Goal: Transaction & Acquisition: Purchase product/service

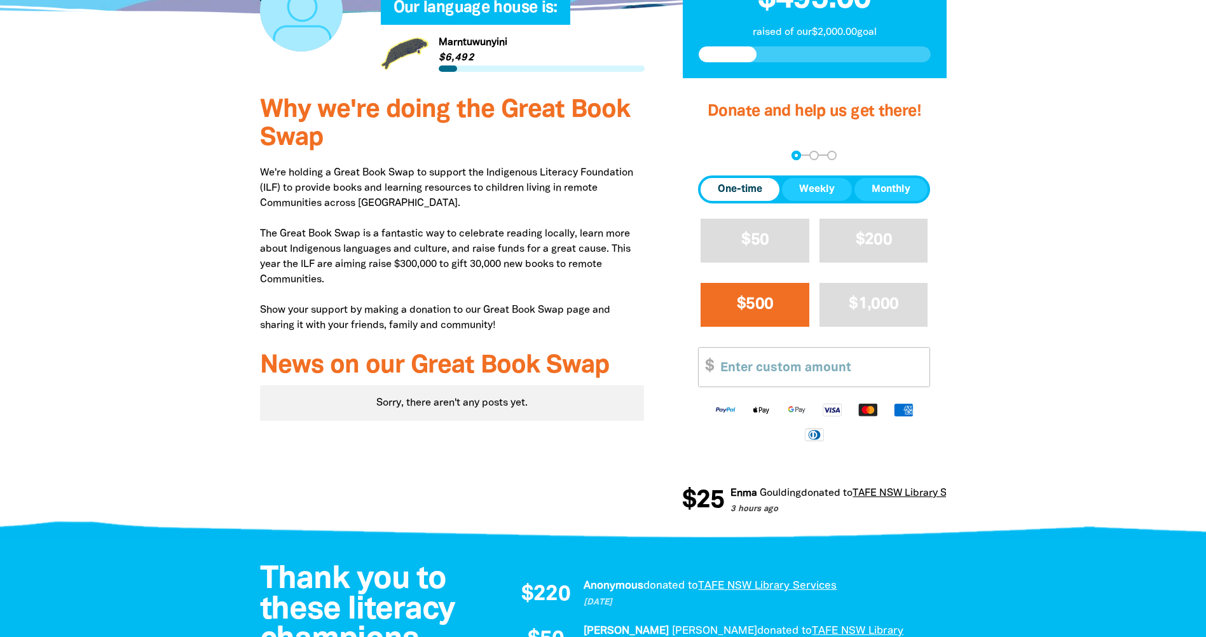
scroll to position [381, 0]
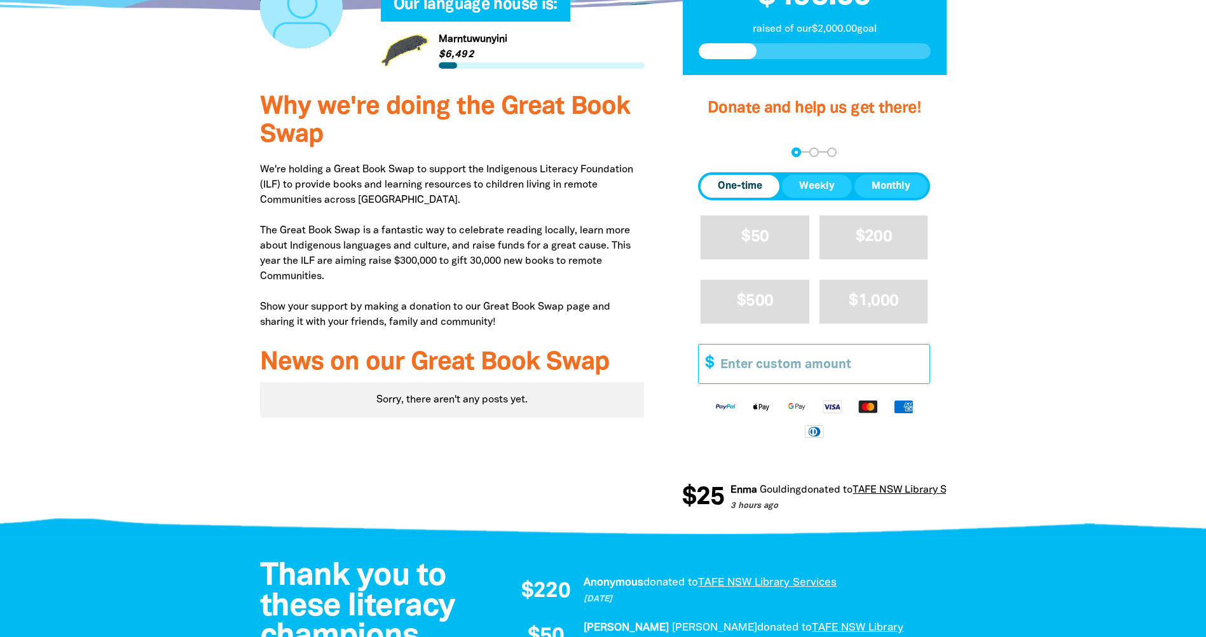
click at [741, 364] on input "Other Amount" at bounding box center [820, 363] width 218 height 39
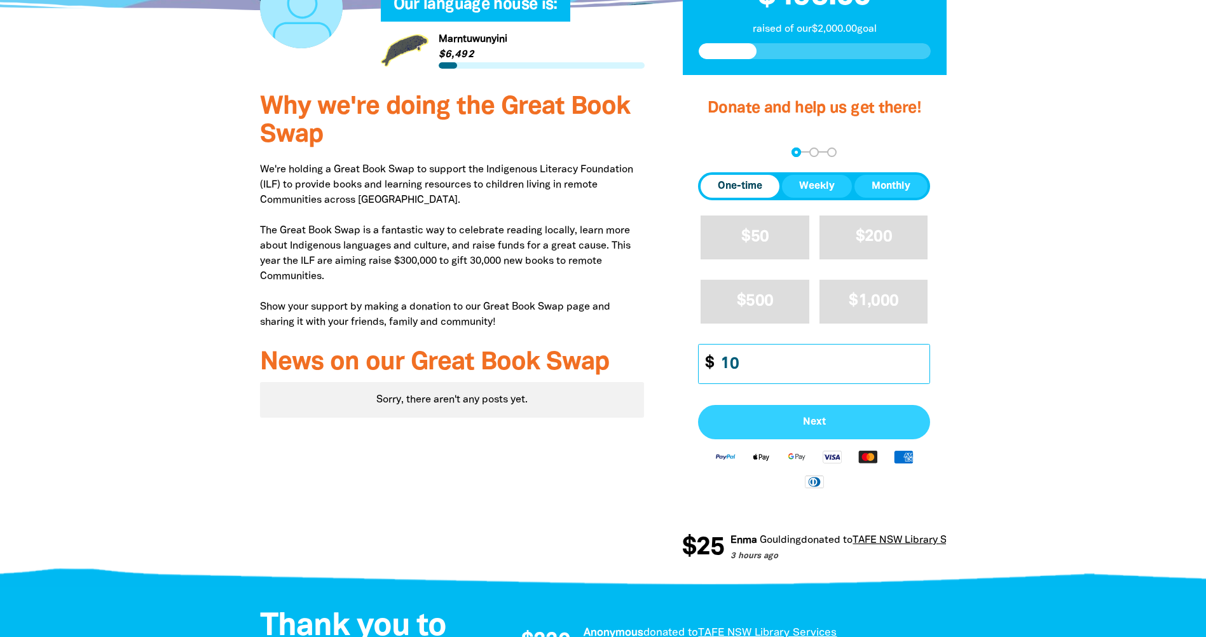
type input "10"
click at [845, 421] on span "Next" at bounding box center [814, 422] width 204 height 10
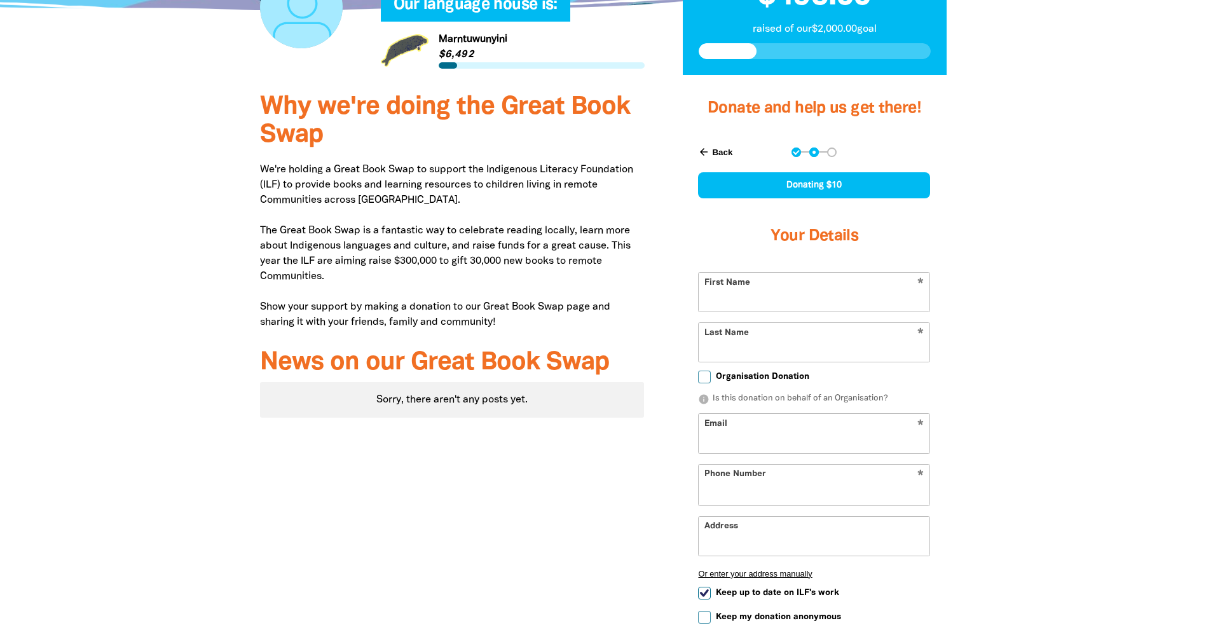
select select "AU"
click at [820, 297] on input "First Name" at bounding box center [813, 292] width 231 height 39
type input "[PERSON_NAME]"
click at [805, 349] on input "Last Name" at bounding box center [813, 342] width 231 height 39
type input "Stirling"
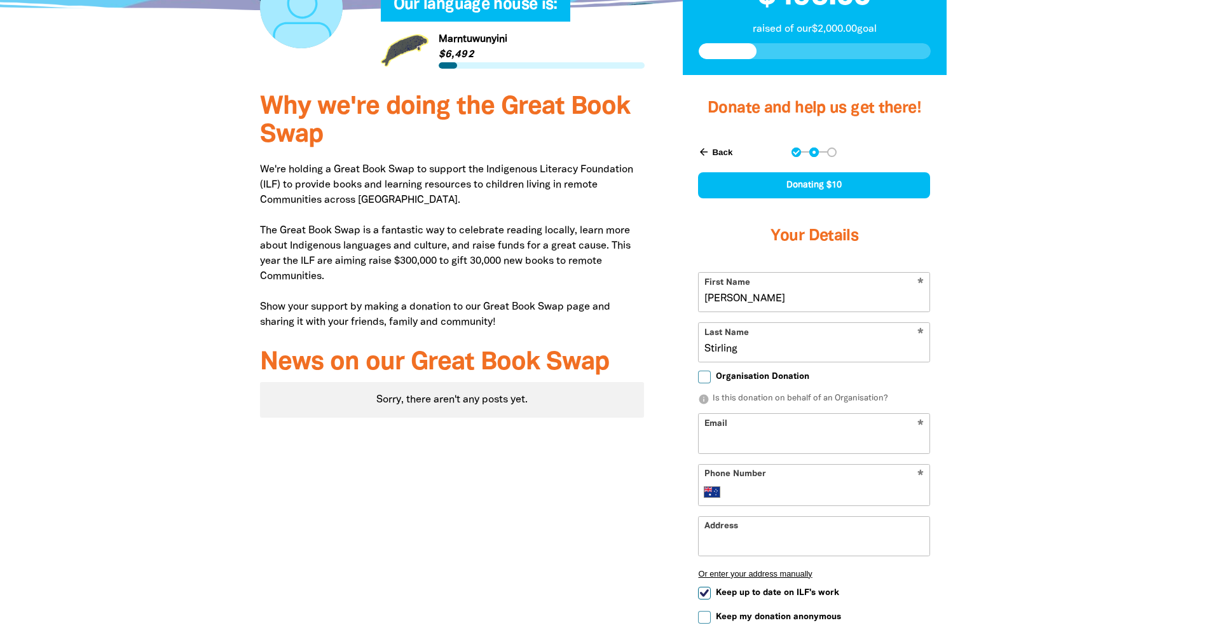
click at [800, 436] on input "Email" at bounding box center [813, 433] width 231 height 39
type input "[EMAIL_ADDRESS][DOMAIN_NAME]"
click at [786, 494] on input "Phone Number" at bounding box center [827, 491] width 194 height 15
type input "0498 387 398"
click at [784, 542] on input "Address" at bounding box center [813, 536] width 231 height 39
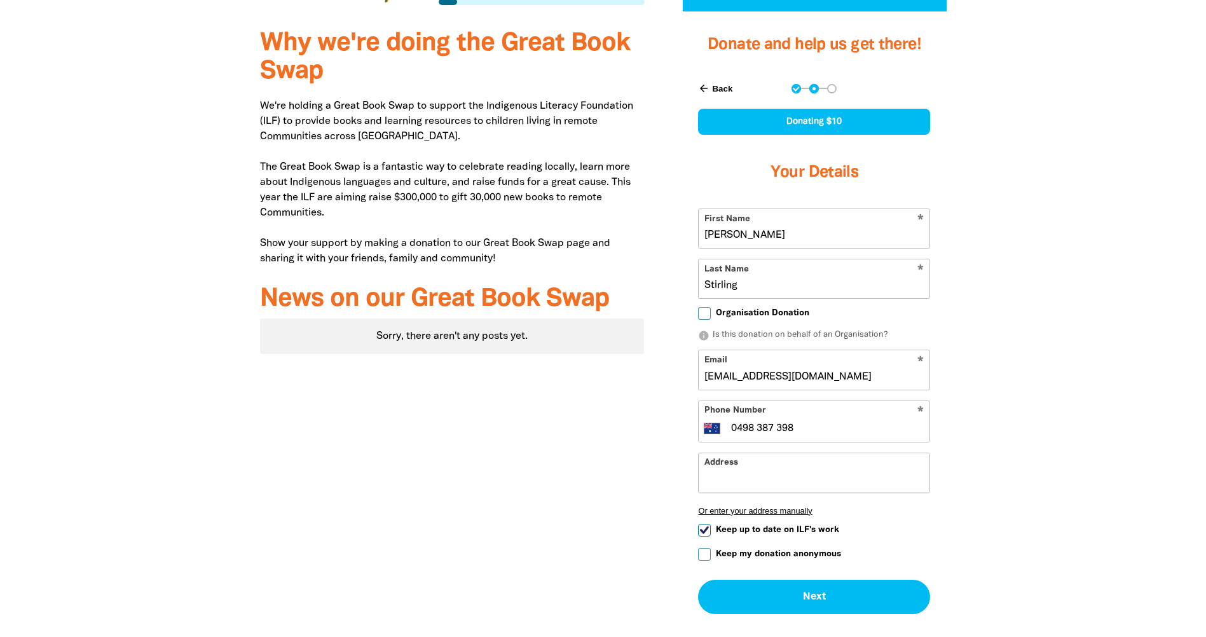
scroll to position [508, 0]
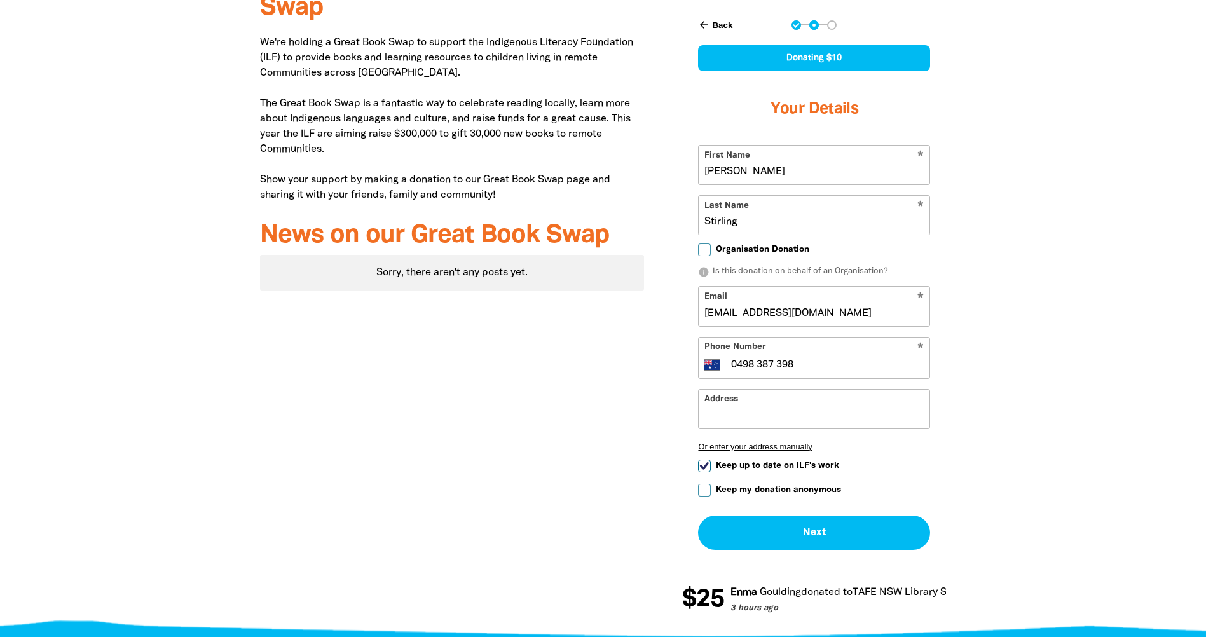
click at [705, 465] on input "Keep up to date on ILF's work" at bounding box center [704, 465] width 13 height 13
checkbox input "false"
click at [786, 533] on button "Next chevron_right" at bounding box center [814, 532] width 232 height 34
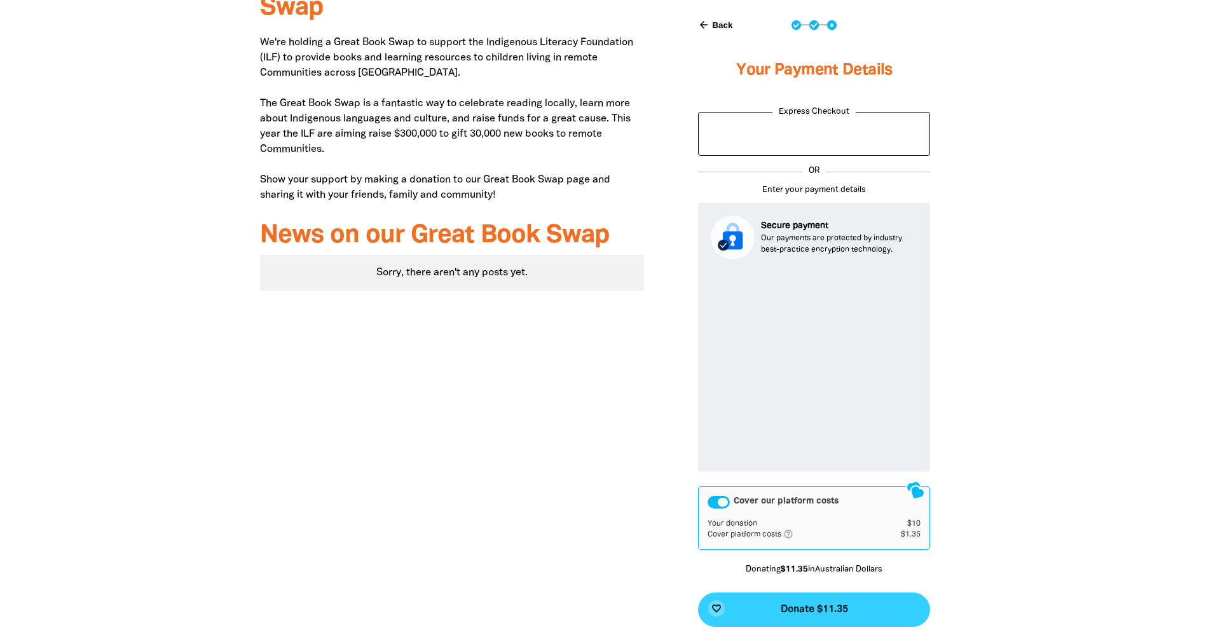
click at [833, 608] on span "Donate $11.35" at bounding box center [813, 609] width 67 height 10
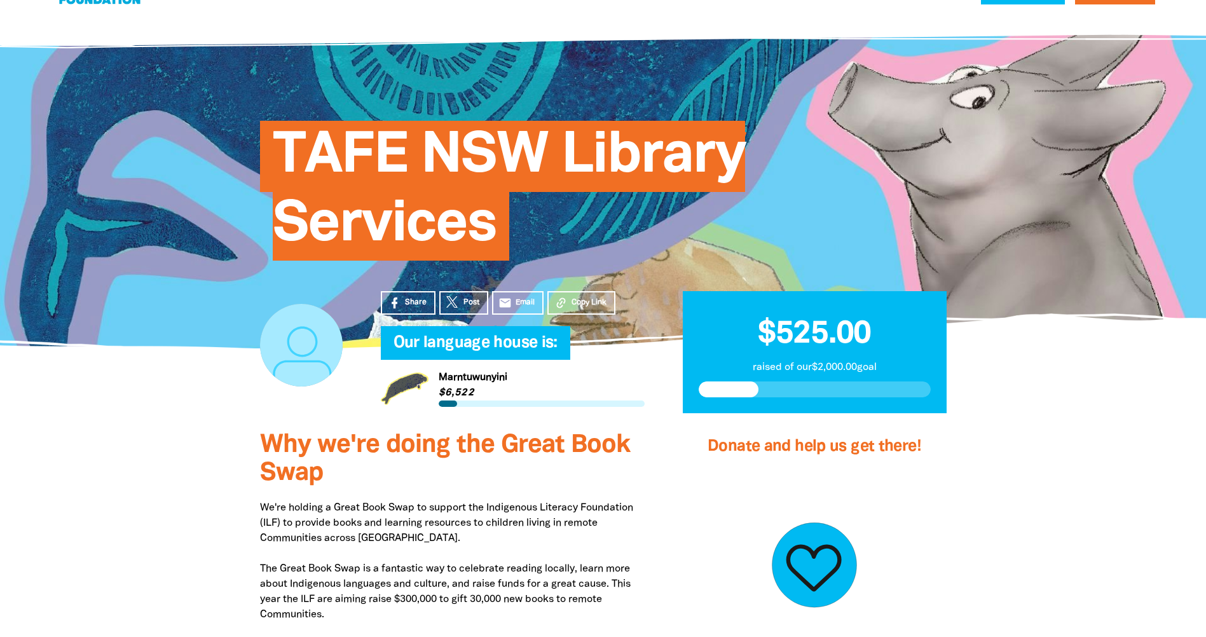
scroll to position [0, 0]
